Goal: Transaction & Acquisition: Book appointment/travel/reservation

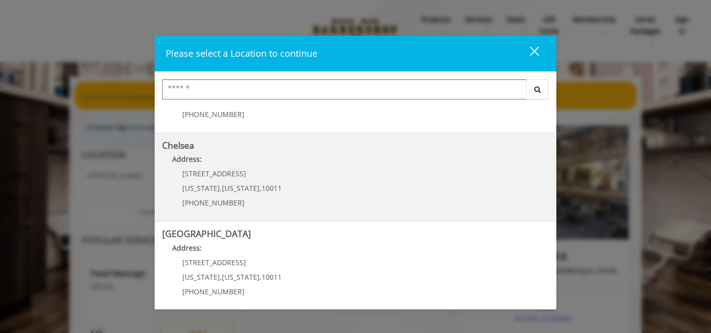
scroll to position [66, 0]
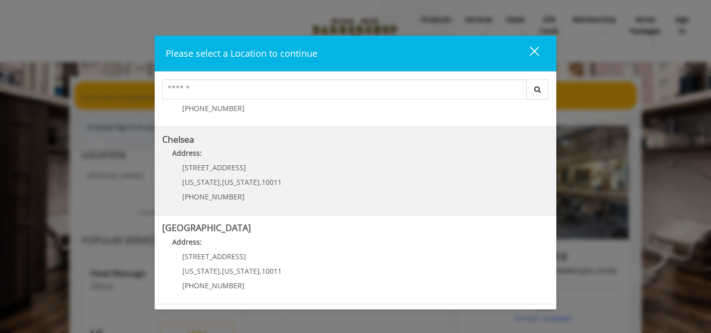
click at [296, 169] on link "Chelsea Address: [STREET_ADDRESS][US_STATE][US_STATE] (917) 639-3902" at bounding box center [355, 171] width 386 height 73
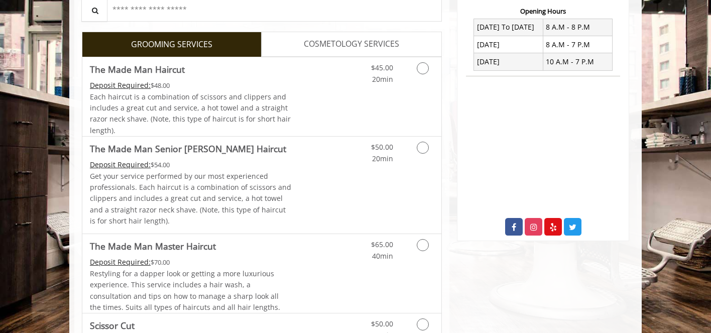
scroll to position [361, 0]
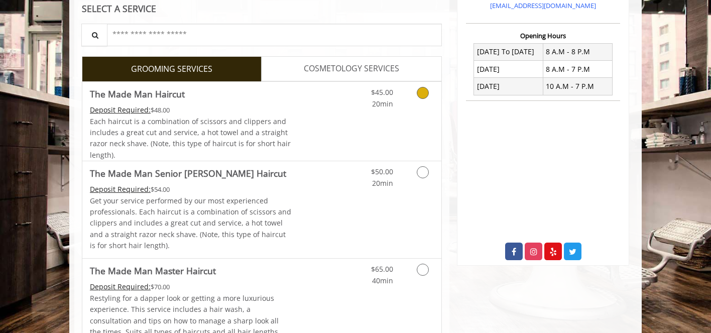
click at [427, 94] on icon "Grooming services" at bounding box center [423, 93] width 12 height 12
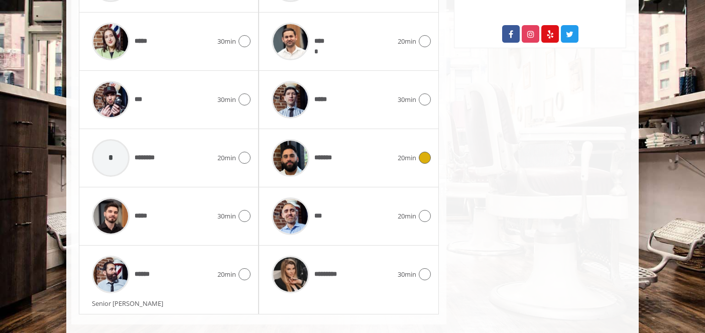
scroll to position [588, 0]
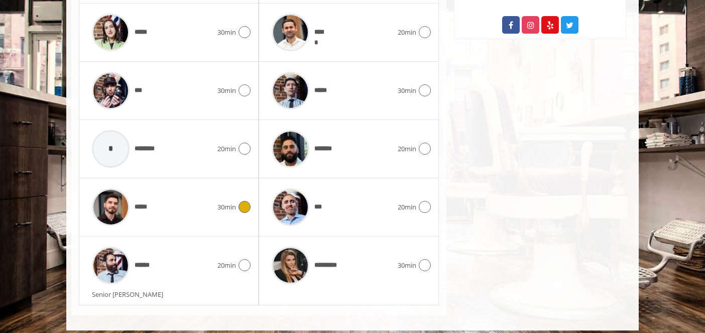
click at [249, 204] on icon at bounding box center [244, 207] width 12 height 12
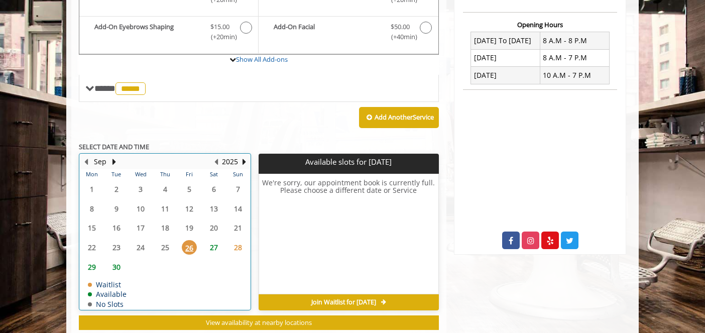
click at [213, 222] on table "Mon Tue Wed Thu Fri Sat Sun 1 2 3 4 5 6 7 8 9 10 11 12 13 14 15 16 17 18 19 20 …" at bounding box center [165, 239] width 170 height 140
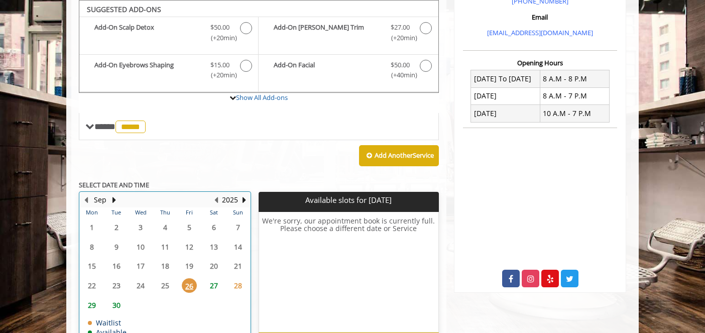
scroll to position [399, 0]
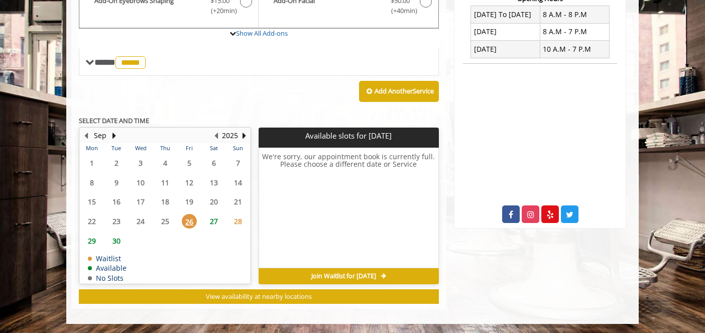
click at [214, 222] on span "27" at bounding box center [213, 221] width 15 height 15
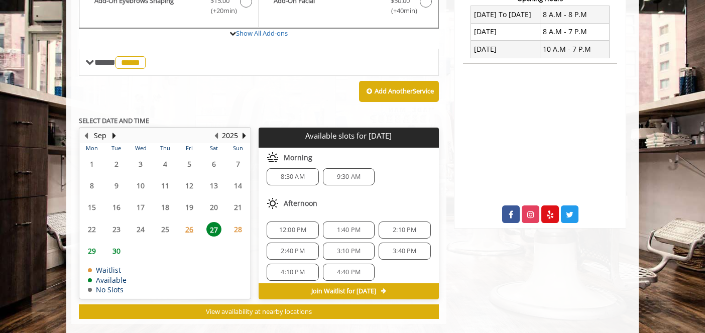
scroll to position [10, 0]
click at [286, 228] on span "12:00 PM" at bounding box center [293, 228] width 28 height 8
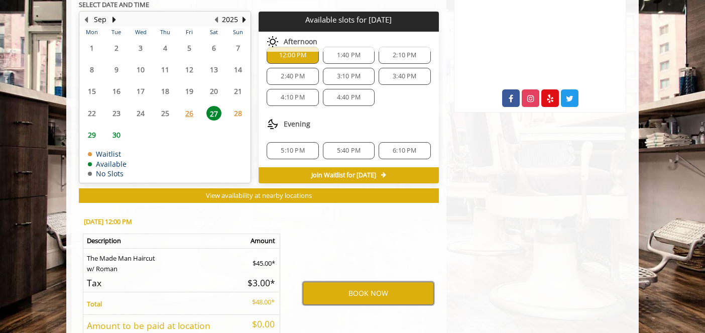
scroll to position [526, 0]
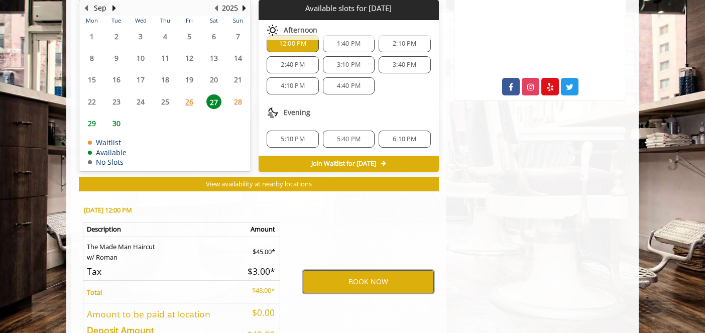
click at [384, 286] on button "BOOK NOW" at bounding box center [368, 281] width 131 height 23
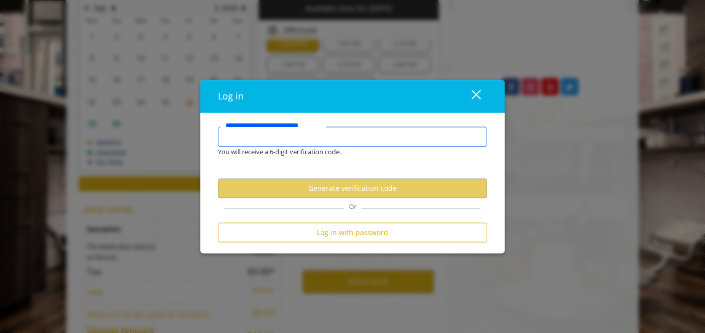
click at [287, 142] on input "**********" at bounding box center [352, 137] width 269 height 20
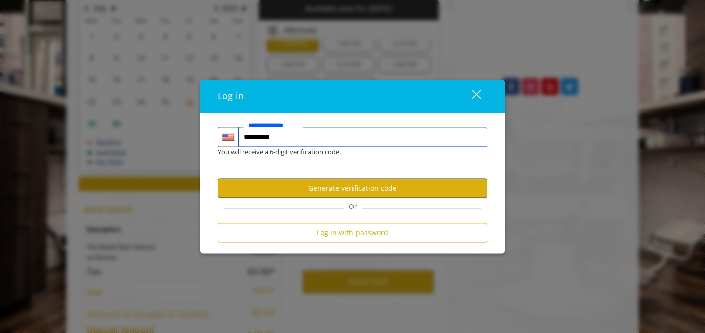
type input "**********"
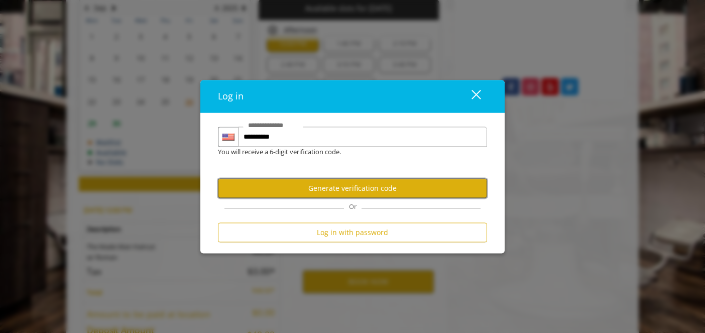
click at [349, 190] on button "Generate verification code" at bounding box center [352, 189] width 269 height 20
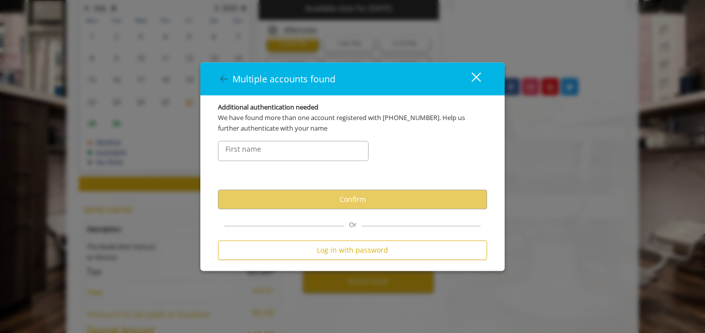
scroll to position [0, 0]
click at [316, 149] on input "FirstNameText" at bounding box center [293, 151] width 151 height 20
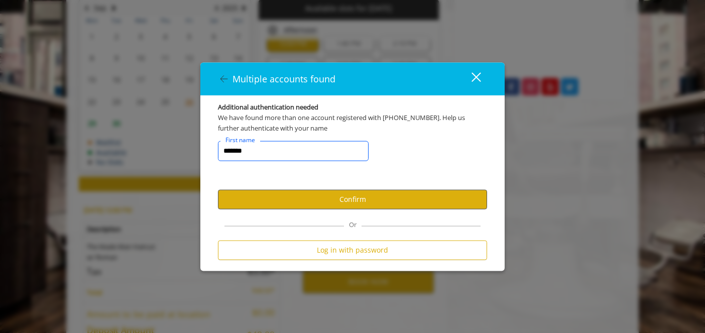
type input "*******"
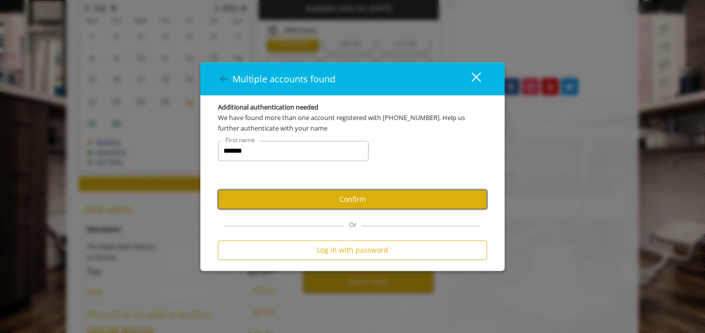
click at [327, 200] on button "Confirm" at bounding box center [352, 199] width 269 height 20
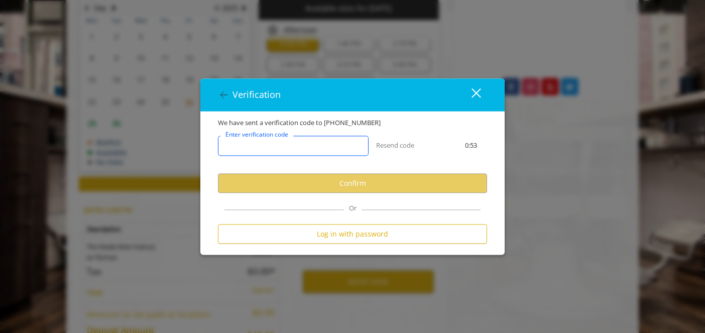
click at [300, 153] on input "Enter verification code" at bounding box center [293, 146] width 151 height 20
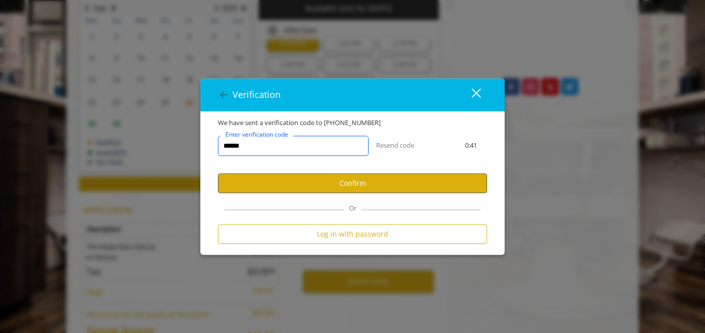
type input "******"
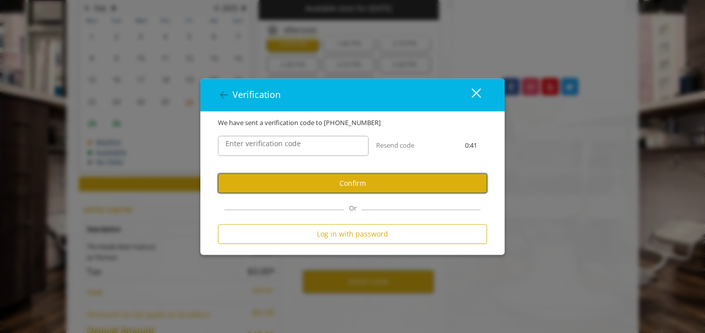
click at [374, 186] on button "Confirm" at bounding box center [352, 184] width 269 height 20
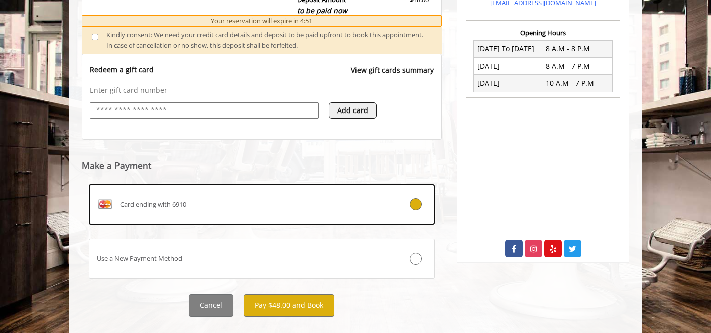
scroll to position [383, 0]
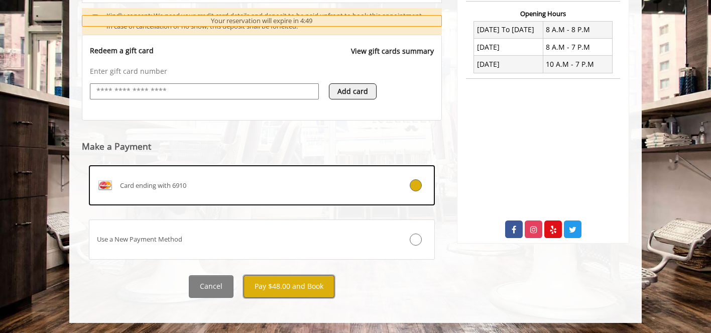
click at [293, 289] on button "Pay $48.00 and Book" at bounding box center [288, 286] width 91 height 23
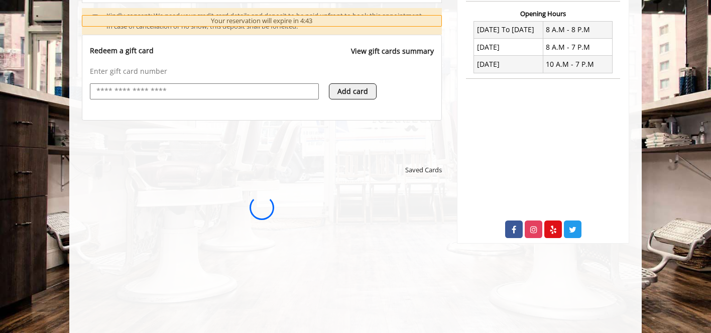
scroll to position [0, 0]
